Goal: Communication & Community: Answer question/provide support

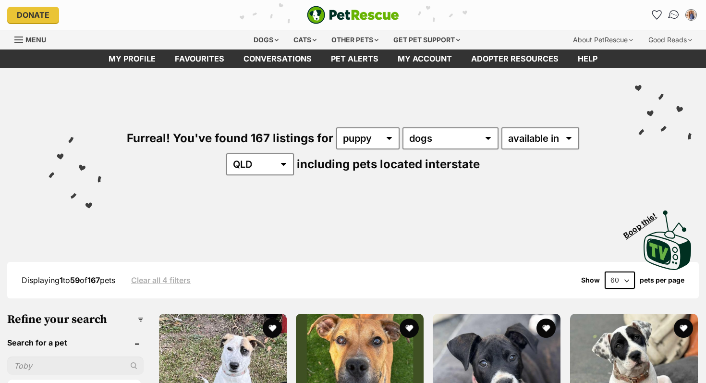
click at [674, 15] on img "Conversations" at bounding box center [674, 15] width 13 height 12
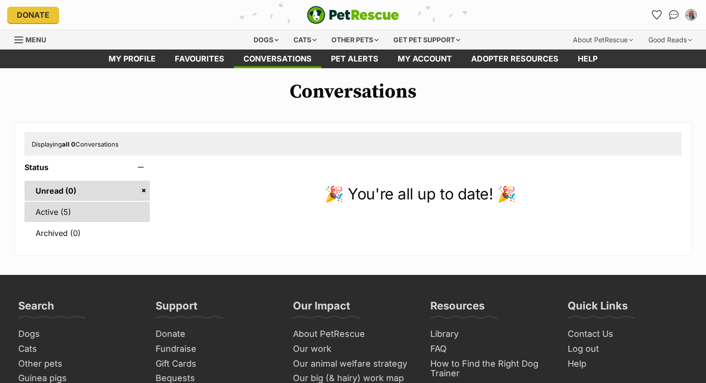
click at [77, 205] on link "Active (5)" at bounding box center [87, 212] width 125 height 20
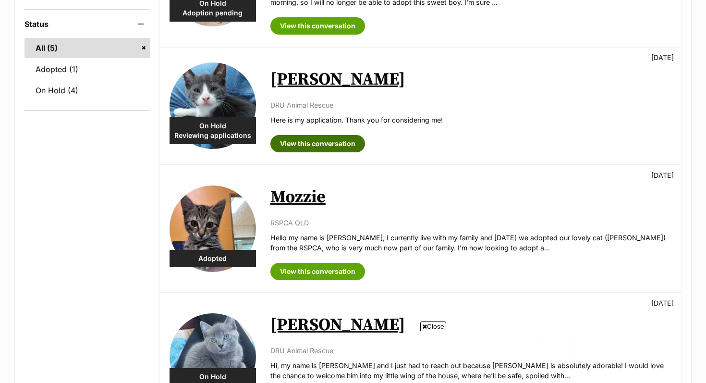
scroll to position [238, 0]
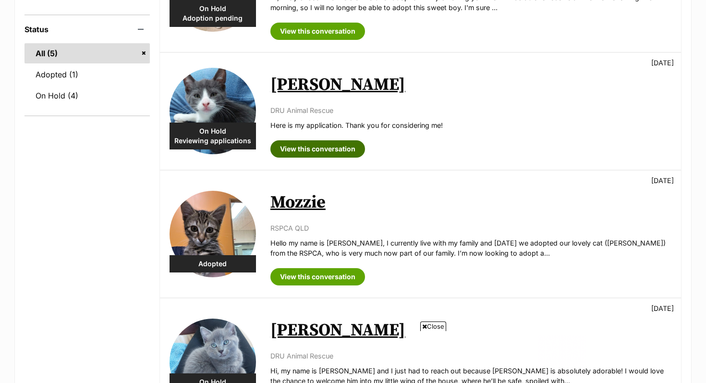
click at [317, 150] on link "View this conversation" at bounding box center [317, 148] width 95 height 17
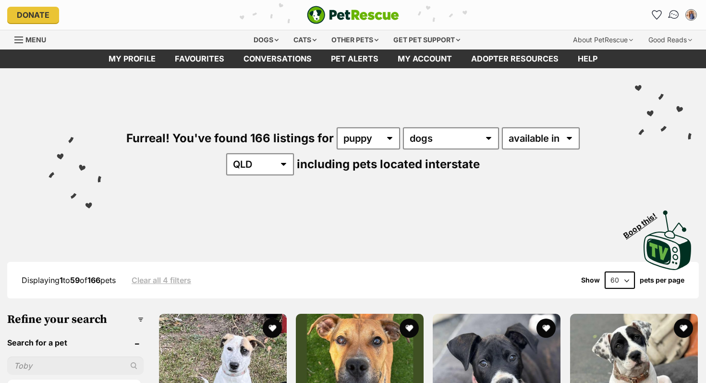
click at [672, 18] on img "Conversations" at bounding box center [674, 15] width 13 height 12
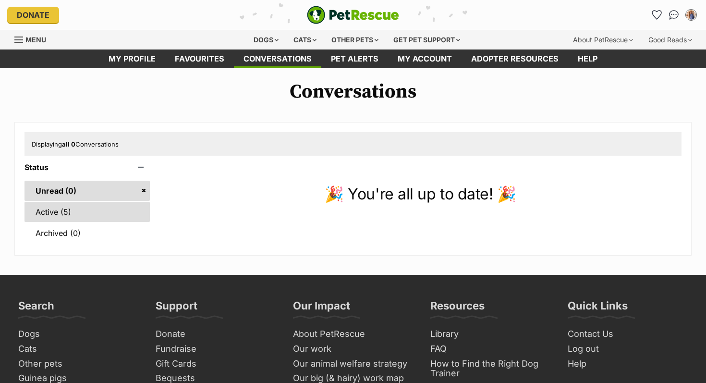
click at [82, 216] on link "Active (5)" at bounding box center [87, 212] width 125 height 20
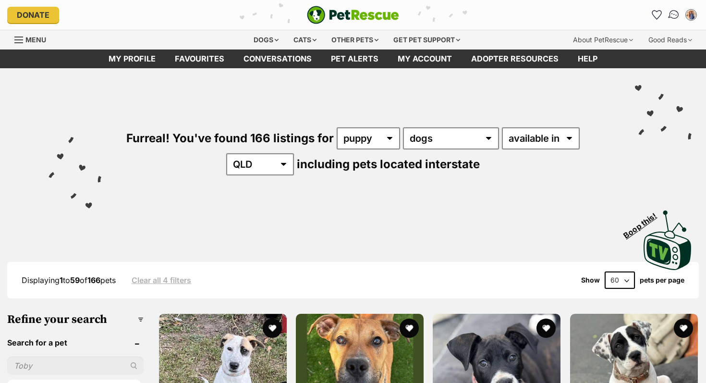
click at [675, 16] on img "Conversations" at bounding box center [674, 15] width 13 height 12
